Goal: Communication & Community: Connect with others

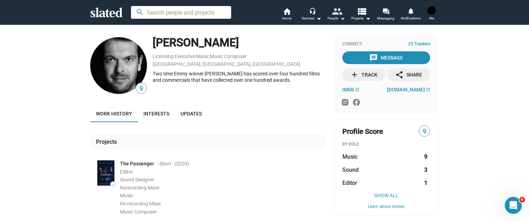
click at [342, 13] on mat-icon "people" at bounding box center [337, 11] width 10 height 10
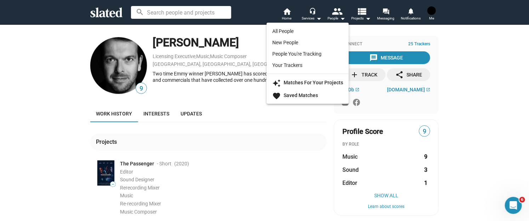
click at [361, 17] on div at bounding box center [264, 110] width 529 height 221
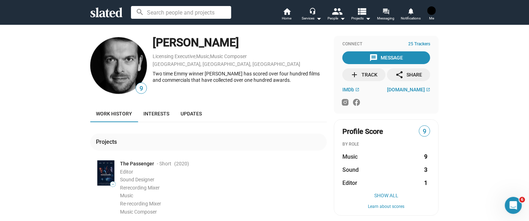
click at [382, 17] on span "Messaging" at bounding box center [385, 18] width 17 height 8
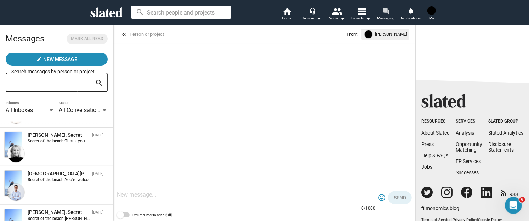
scroll to position [106, 0]
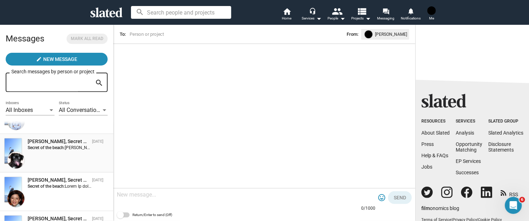
click at [59, 155] on div "[PERSON_NAME], Secret of the beach [DATE] Secret of the beach: [PERSON_NAME] Th…" at bounding box center [56, 153] width 105 height 30
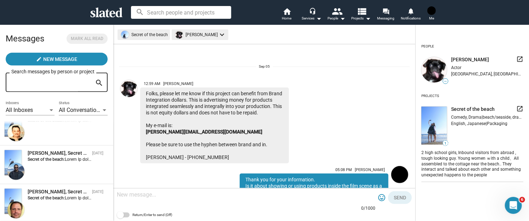
scroll to position [212, 0]
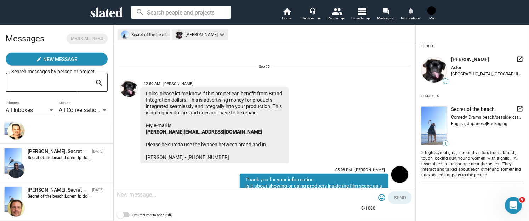
click at [412, 12] on mat-icon "notifications" at bounding box center [410, 10] width 7 height 7
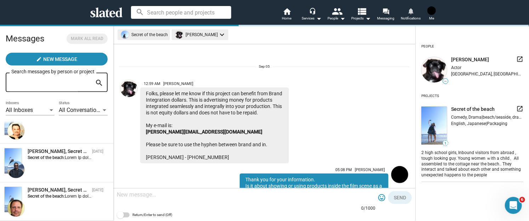
scroll to position [0, 0]
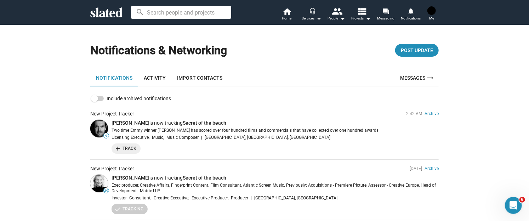
click at [309, 18] on div "Services arrow_drop_down" at bounding box center [312, 18] width 20 height 8
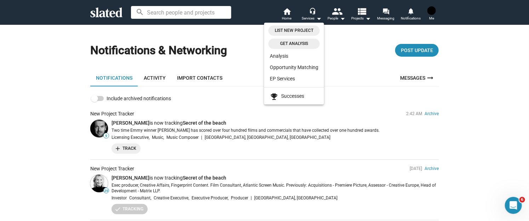
click at [337, 16] on div at bounding box center [264, 110] width 529 height 221
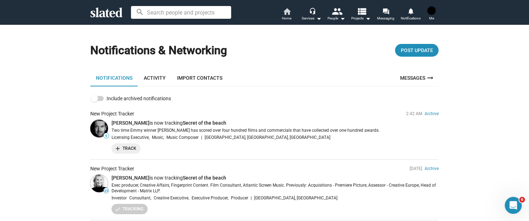
click at [285, 14] on span "Home" at bounding box center [287, 18] width 10 height 8
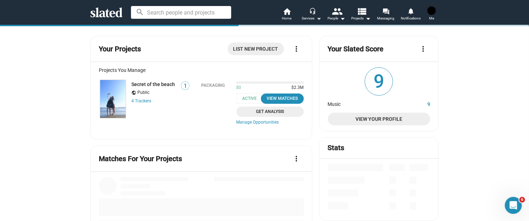
click at [310, 15] on div "Services arrow_drop_down" at bounding box center [312, 18] width 20 height 8
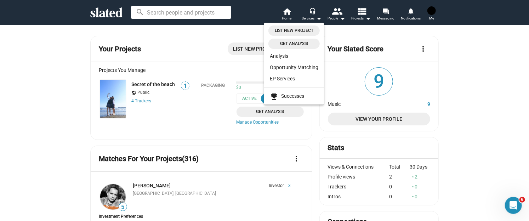
click at [335, 15] on div at bounding box center [264, 110] width 529 height 221
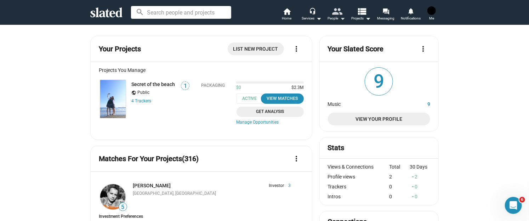
click at [339, 15] on mat-icon "people" at bounding box center [337, 11] width 10 height 10
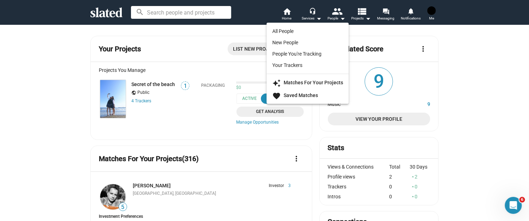
click at [358, 14] on div at bounding box center [264, 110] width 529 height 221
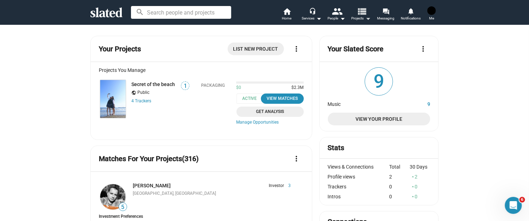
click at [367, 18] on mat-icon "arrow_drop_down" at bounding box center [368, 18] width 8 height 8
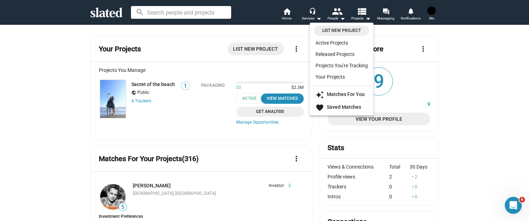
click at [382, 15] on div at bounding box center [264, 110] width 529 height 221
